Goal: Transaction & Acquisition: Register for event/course

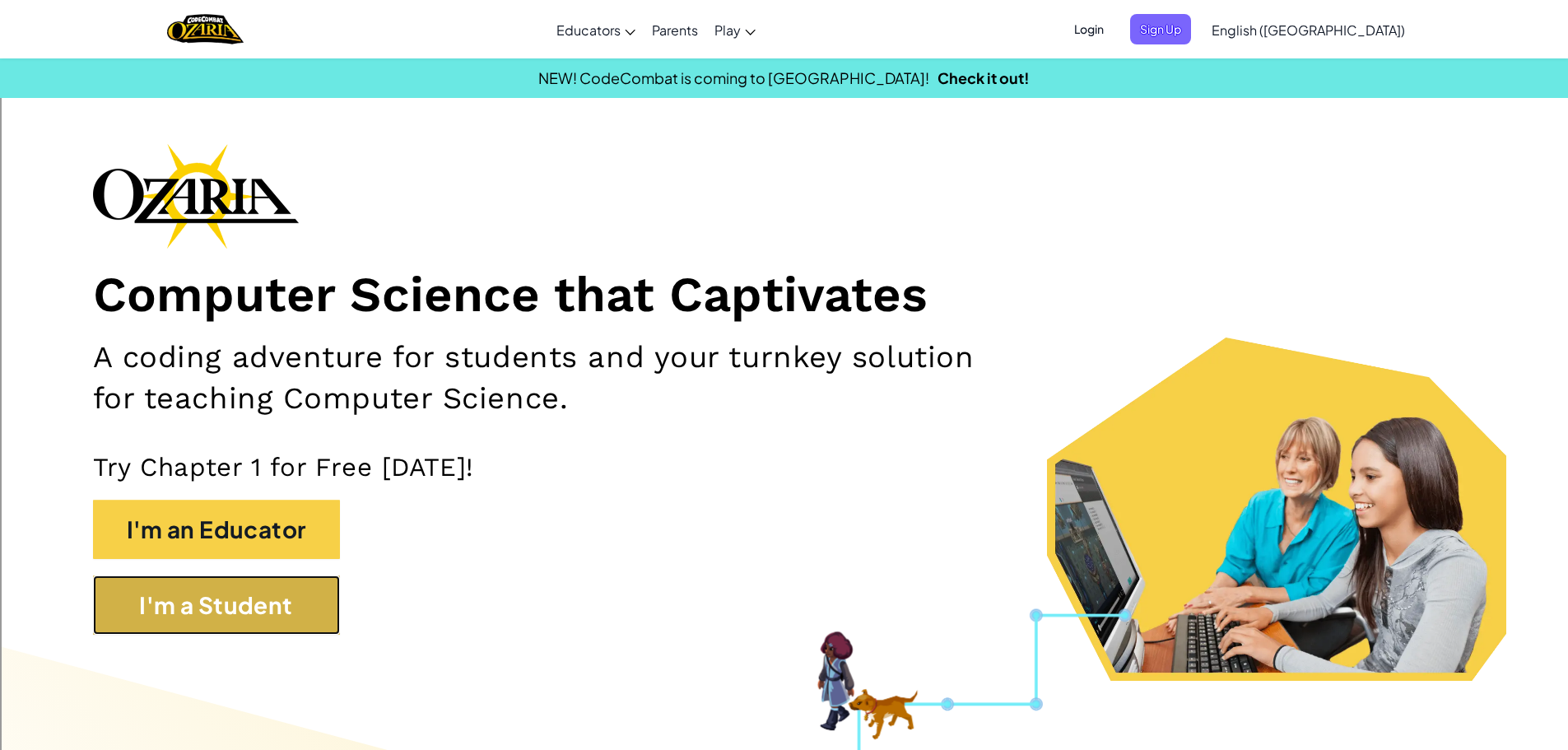
click at [277, 609] on button "I'm a Student" at bounding box center [216, 605] width 247 height 59
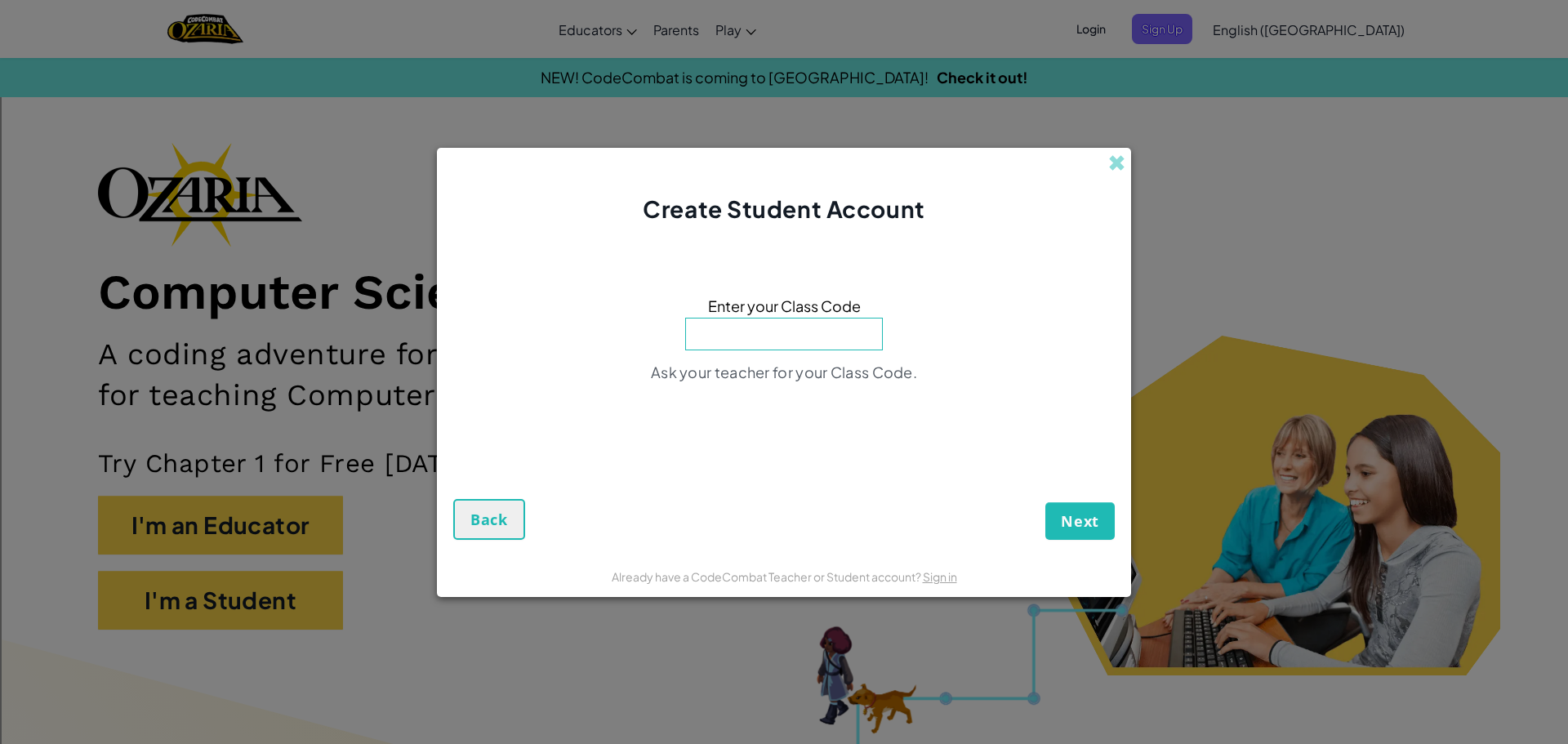
click at [777, 338] on input at bounding box center [784, 334] width 197 height 33
type input "ParkDayReady"
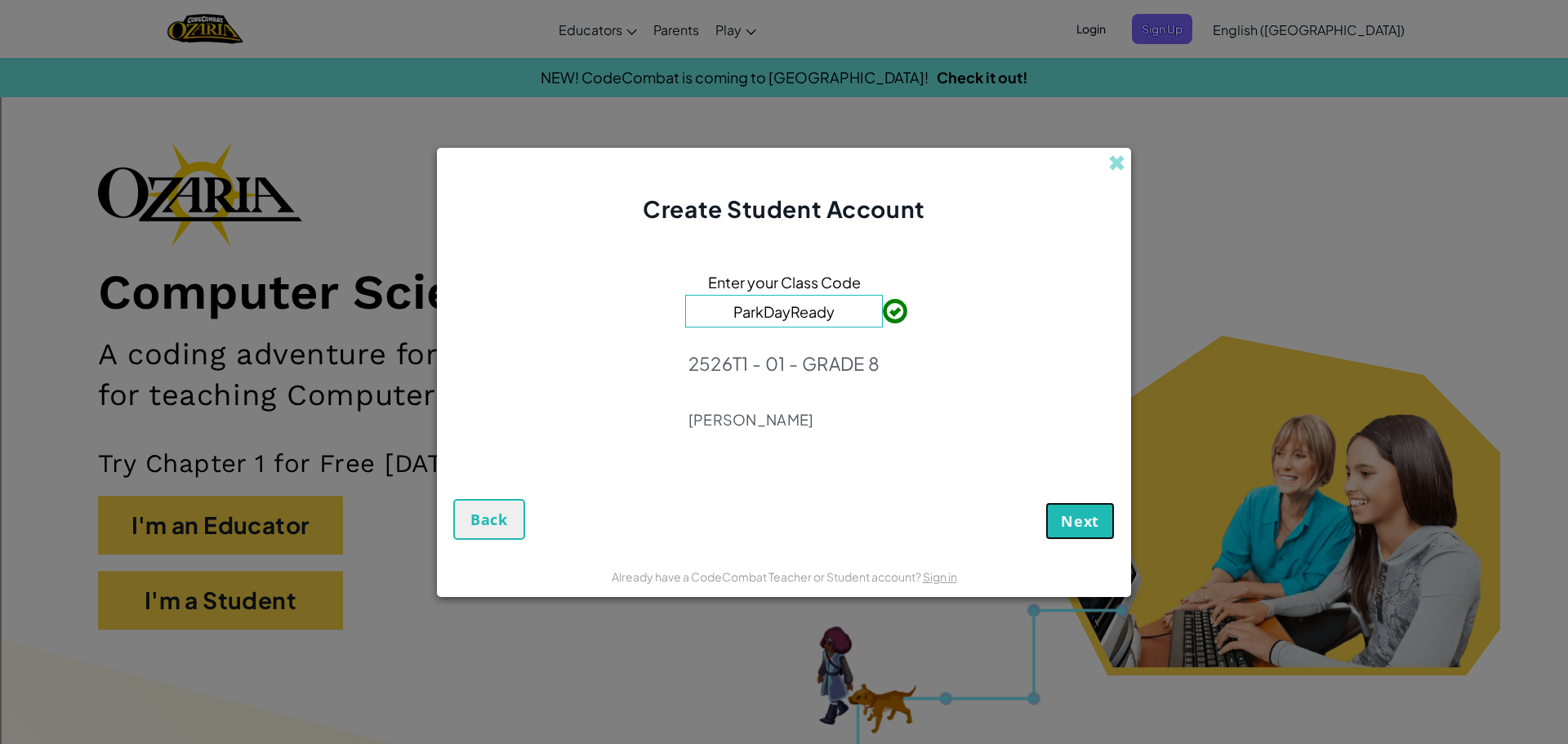
click at [1080, 525] on span "Next" at bounding box center [1080, 521] width 39 height 20
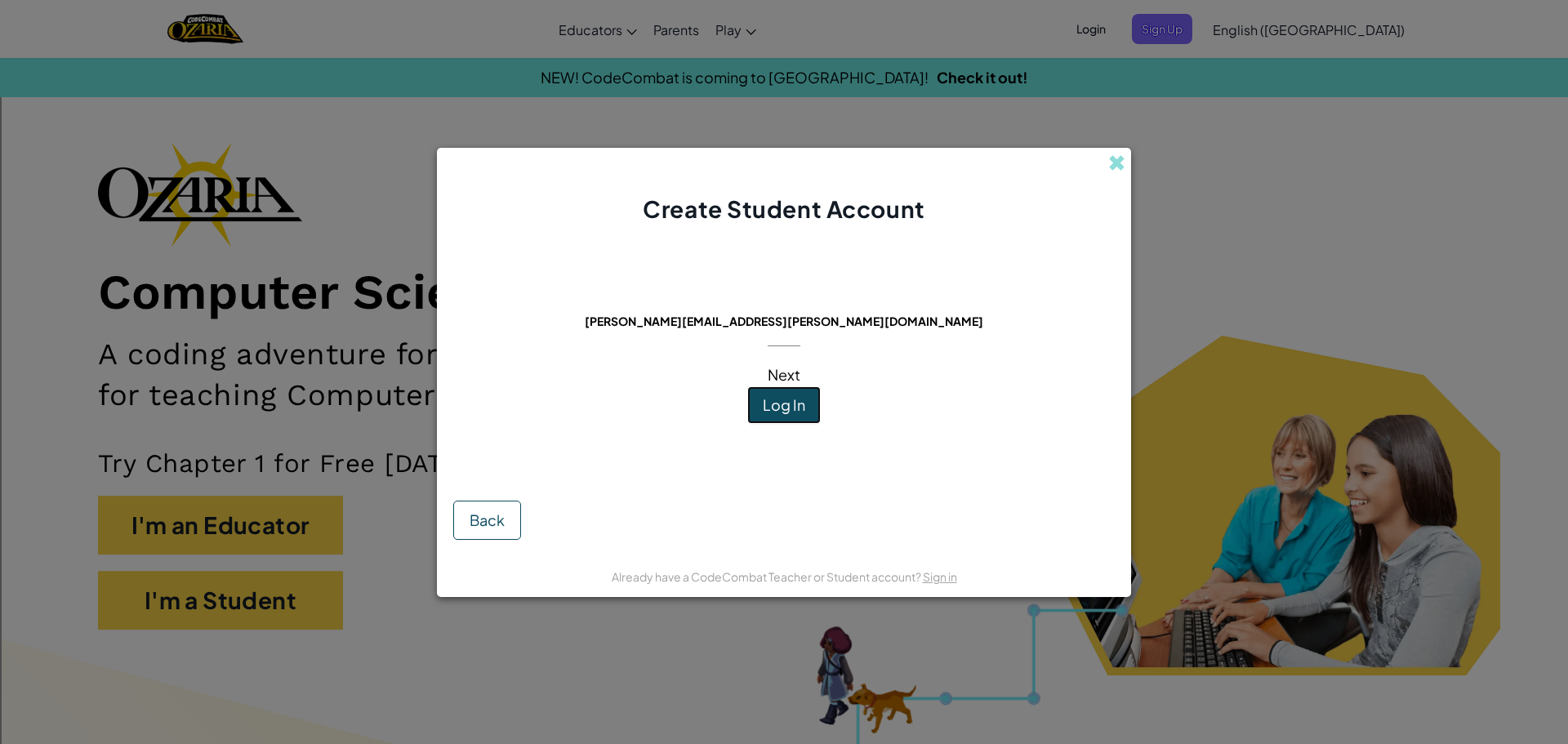
click at [814, 402] on button "Log In" at bounding box center [784, 406] width 74 height 38
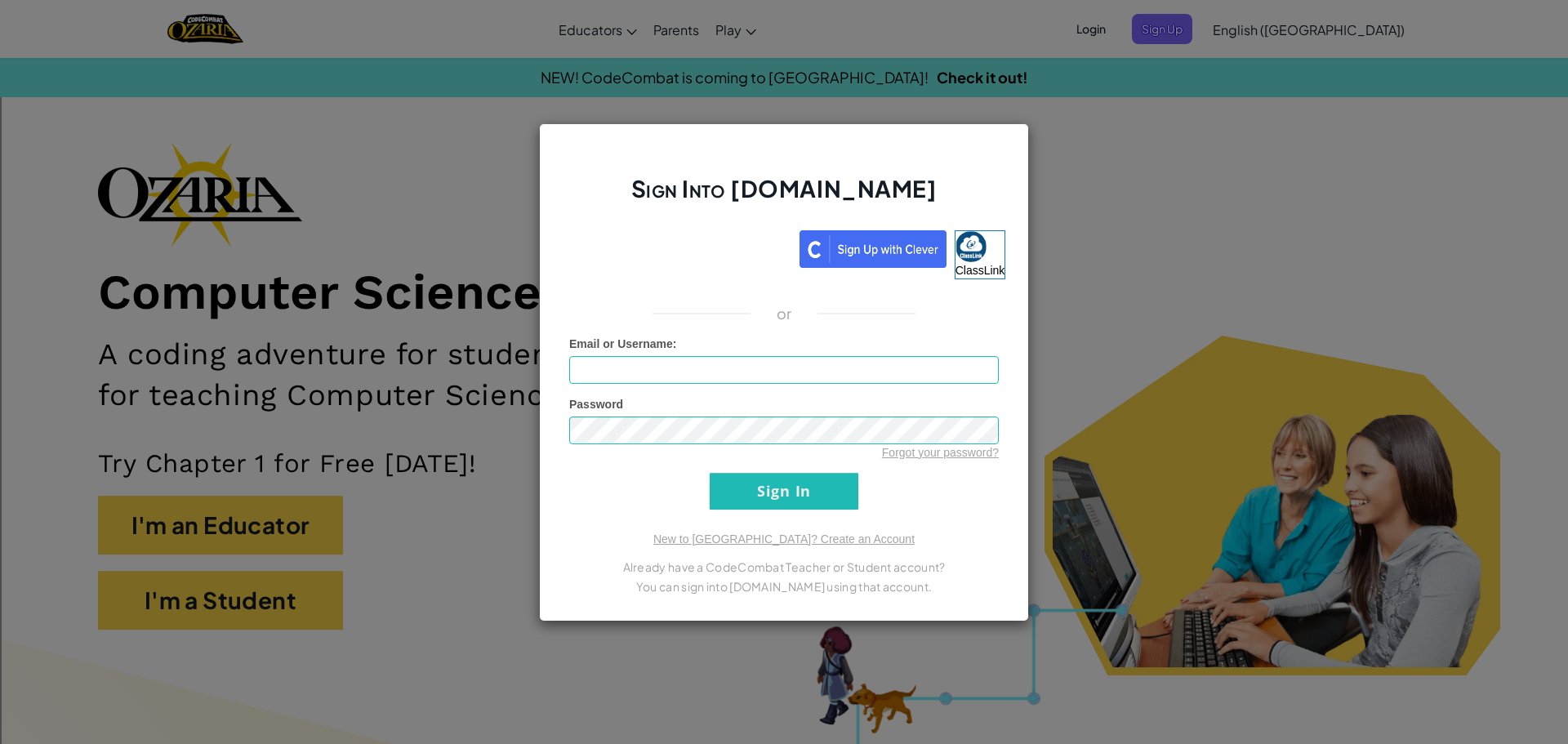
drag, startPoint x: 1389, startPoint y: 338, endPoint x: 1379, endPoint y: 339, distance: 10.0
click at [1389, 339] on div "Sign Into [DOMAIN_NAME] ClassLink or Unknown Error Email or Username : Password…" at bounding box center [784, 372] width 1568 height 744
